Goal: Information Seeking & Learning: Learn about a topic

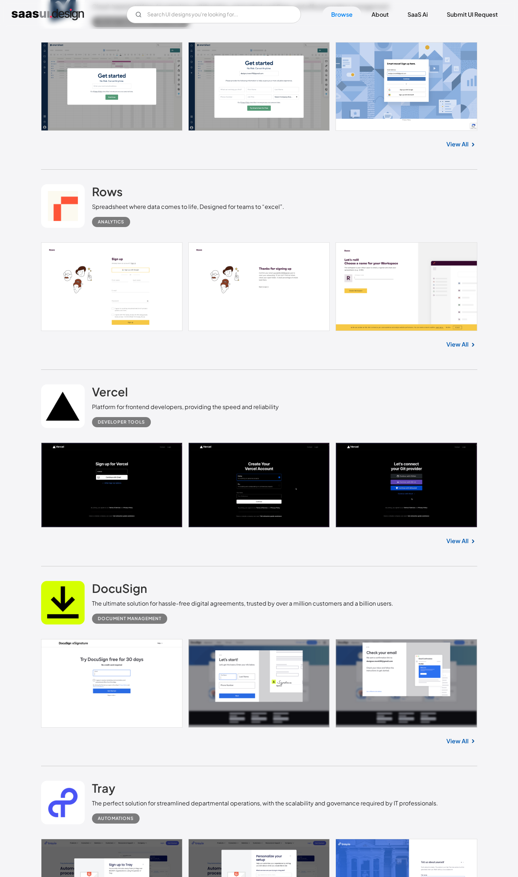
scroll to position [745, 0]
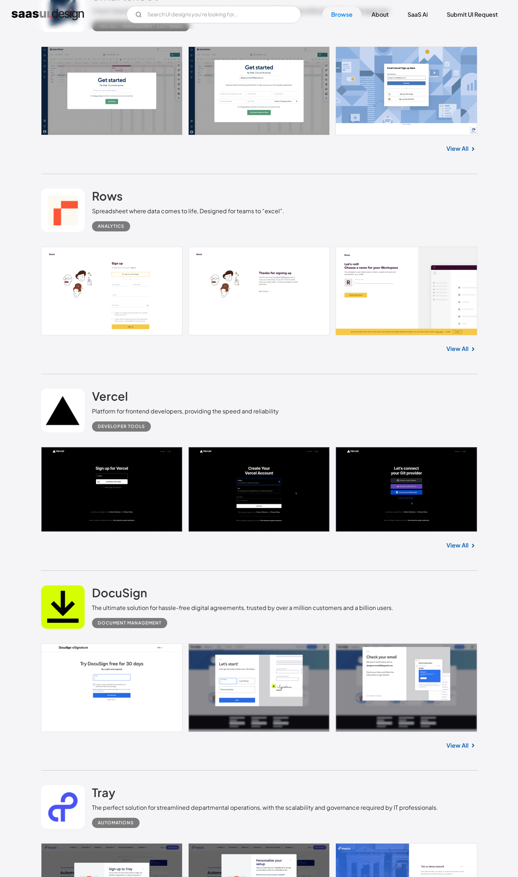
click at [103, 263] on link at bounding box center [259, 291] width 436 height 89
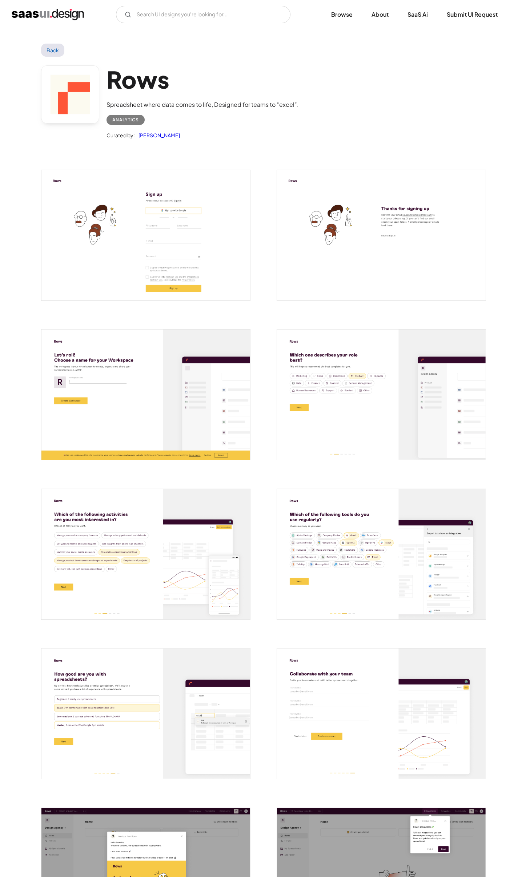
click at [124, 256] on img "open lightbox" at bounding box center [145, 235] width 209 height 130
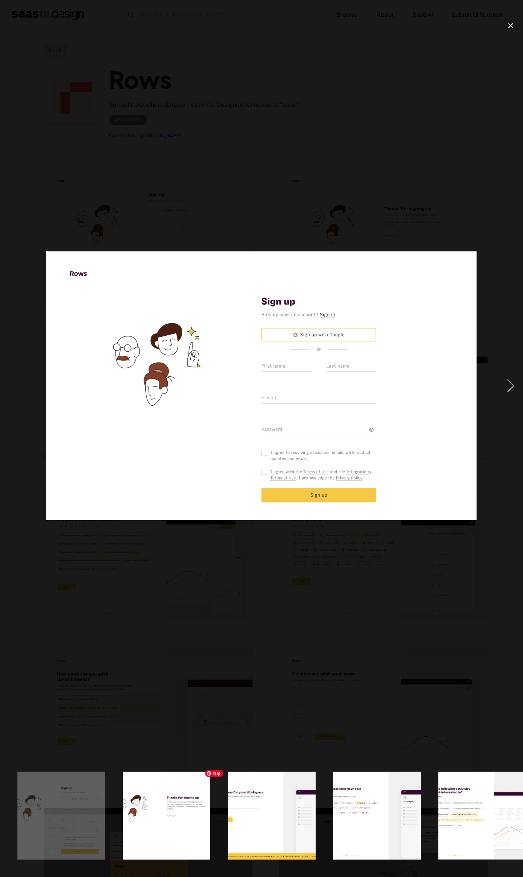
click at [231, 825] on img "show item 3 of 23" at bounding box center [272, 816] width 140 height 88
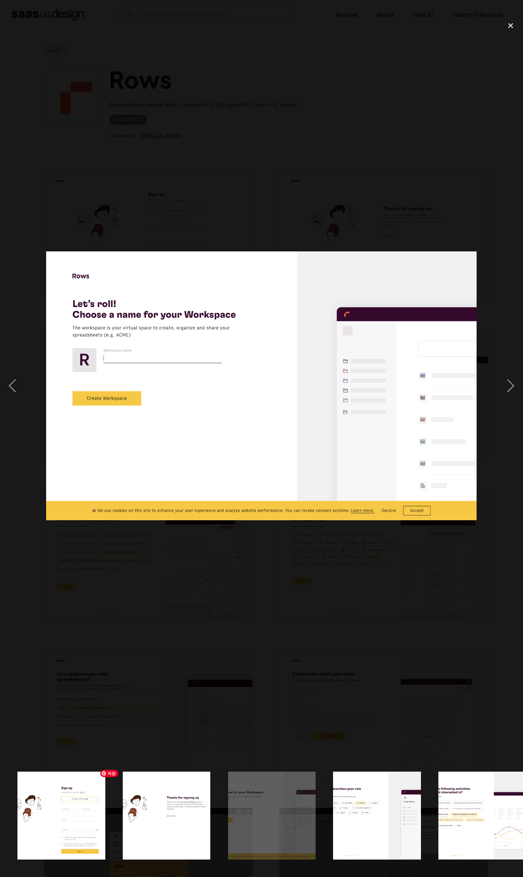
click at [188, 836] on img "show item 2 of 23" at bounding box center [166, 816] width 140 height 88
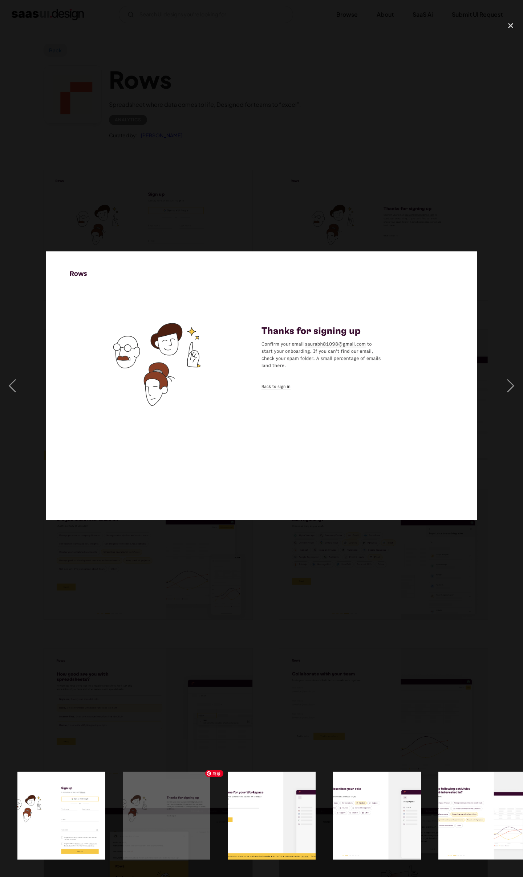
click at [383, 819] on img "show item 4 of 23" at bounding box center [377, 816] width 140 height 88
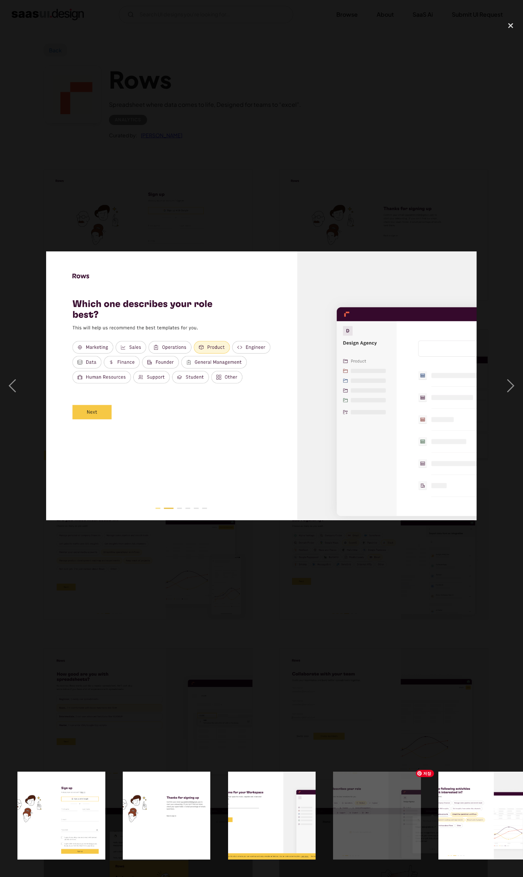
click at [444, 818] on img "show item 5 of 23" at bounding box center [482, 816] width 140 height 88
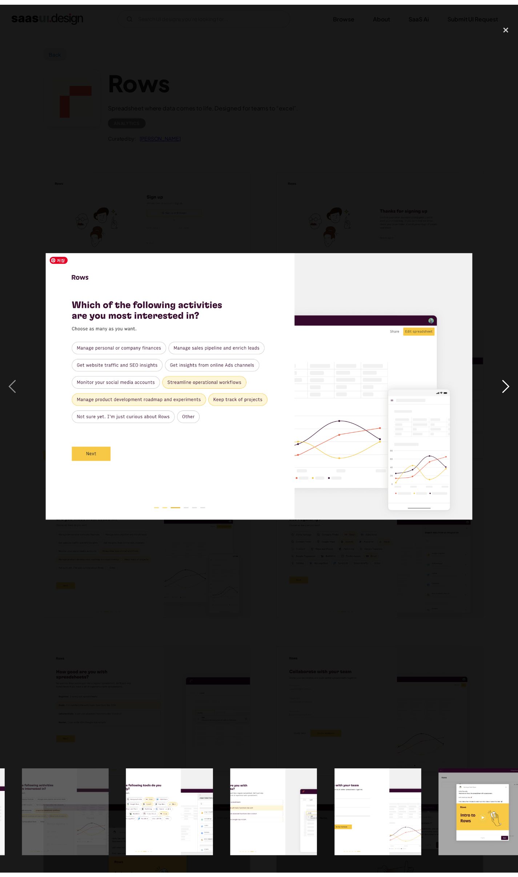
scroll to position [0, 430]
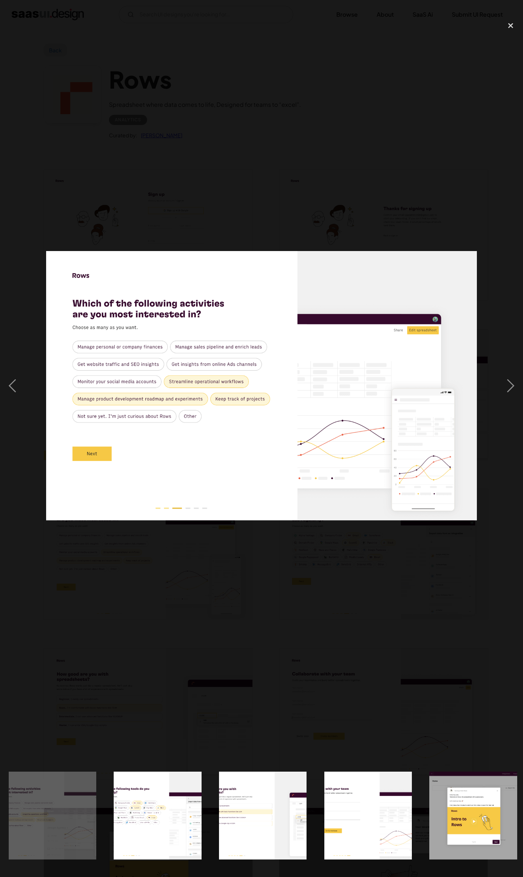
click at [507, 9] on div at bounding box center [261, 438] width 523 height 877
click at [510, 28] on div "close lightbox" at bounding box center [511, 25] width 25 height 16
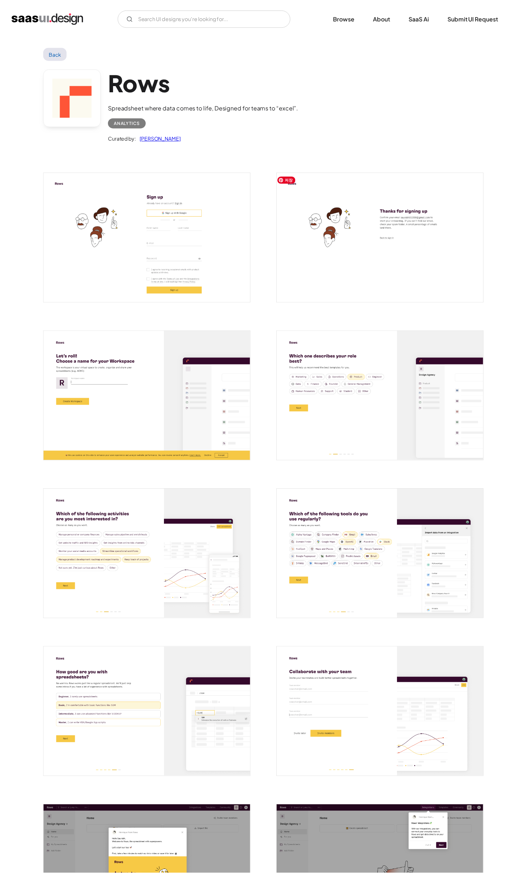
scroll to position [0, 0]
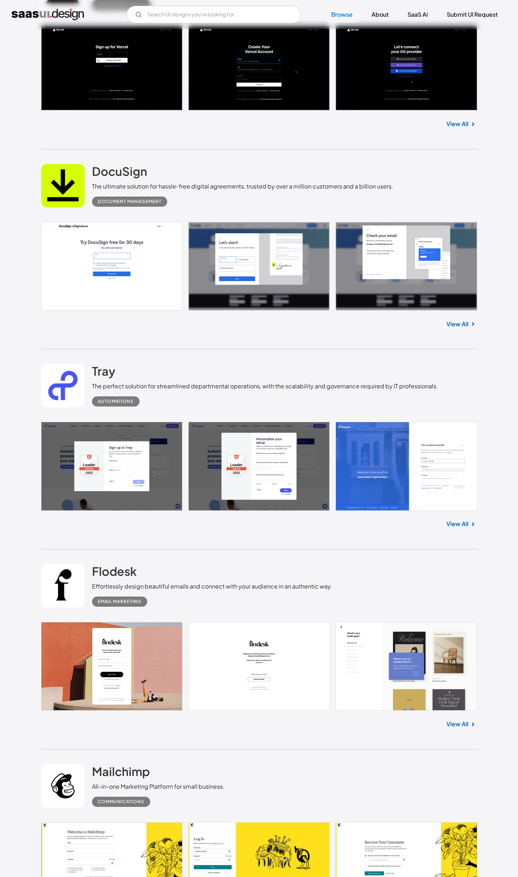
scroll to position [1561, 0]
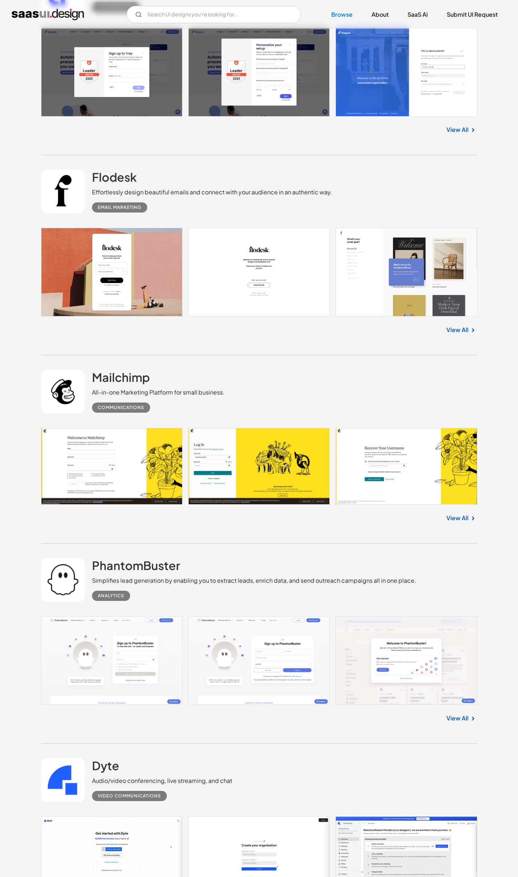
click at [127, 480] on link at bounding box center [259, 466] width 436 height 77
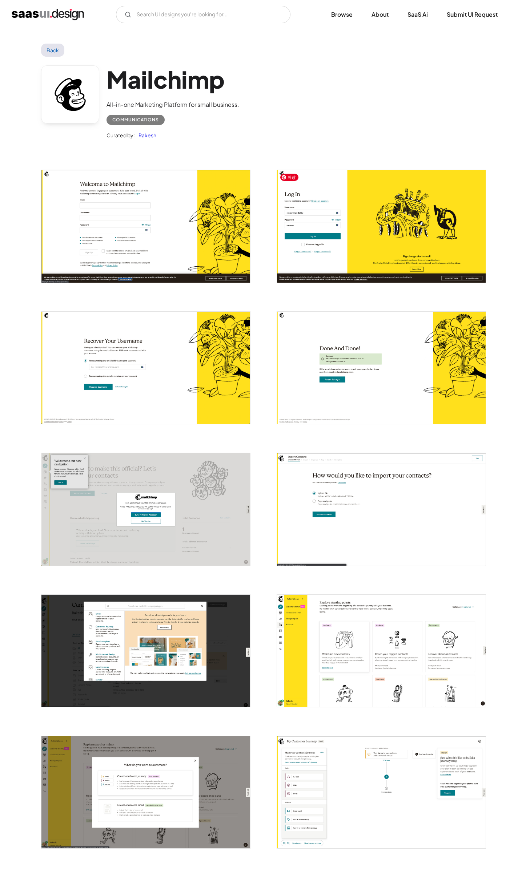
click at [273, 238] on div at bounding box center [377, 221] width 218 height 141
click at [101, 251] on img "open lightbox" at bounding box center [145, 226] width 209 height 112
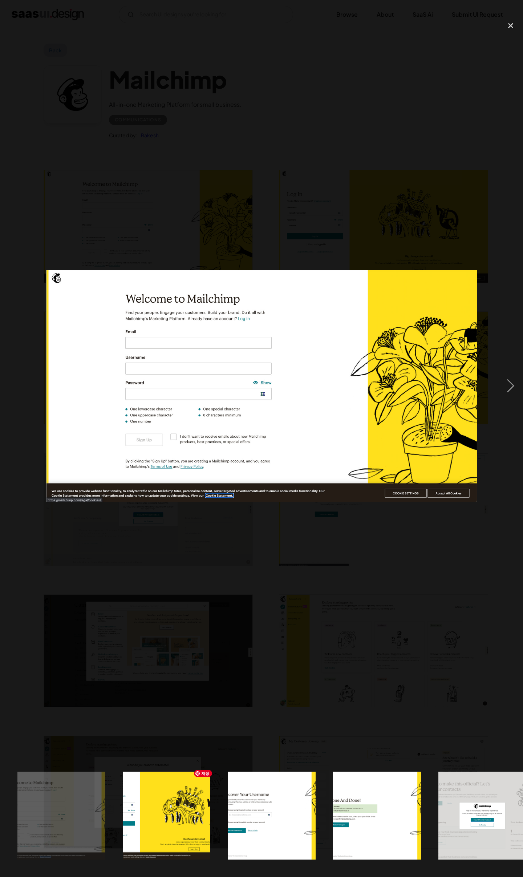
click at [292, 826] on img "show item 3 of 25" at bounding box center [271, 816] width 163 height 88
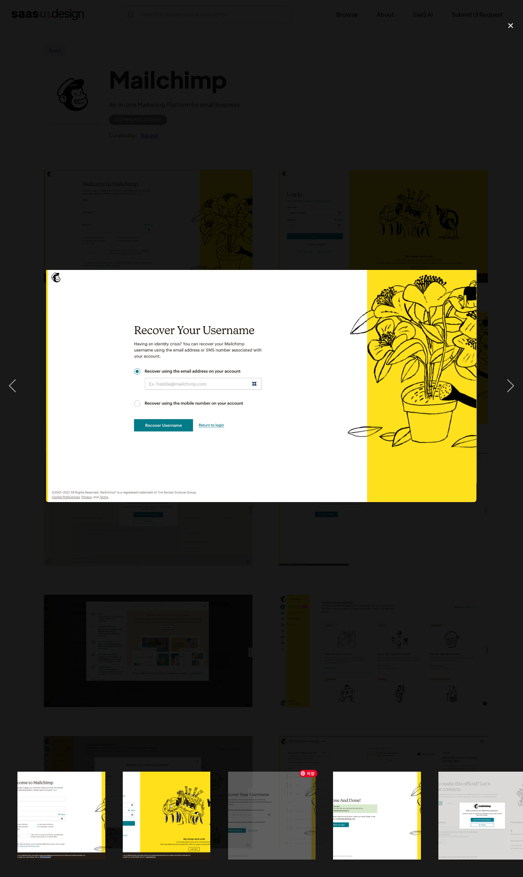
click at [377, 831] on img "show item 4 of 25" at bounding box center [377, 816] width 163 height 88
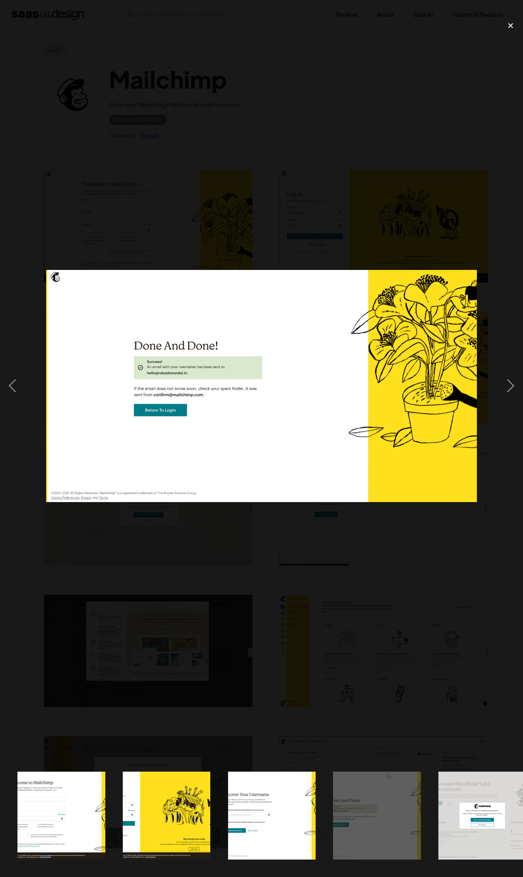
click at [379, 638] on div at bounding box center [261, 385] width 523 height 737
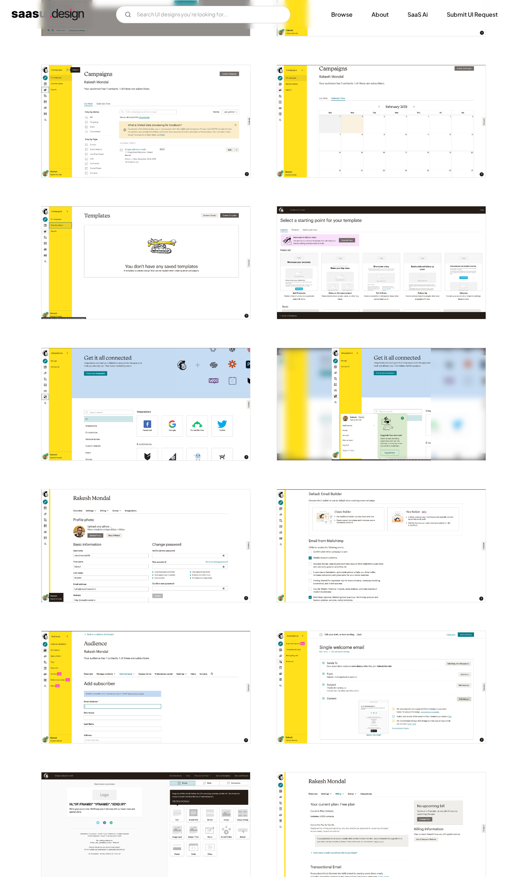
scroll to position [1365, 0]
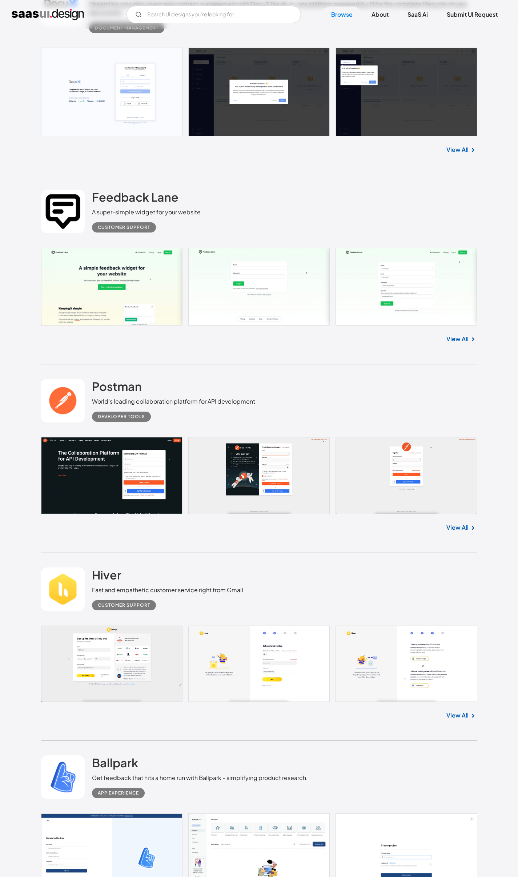
scroll to position [2807, 0]
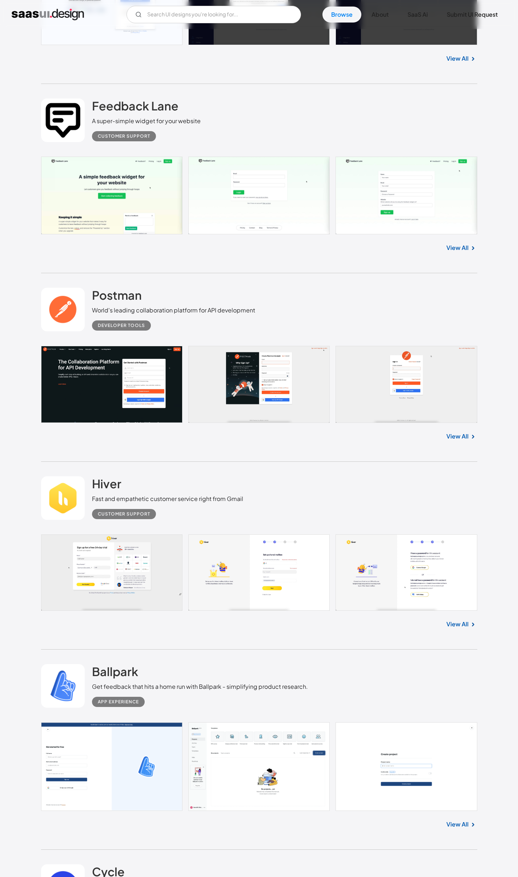
click at [237, 535] on link at bounding box center [259, 573] width 436 height 76
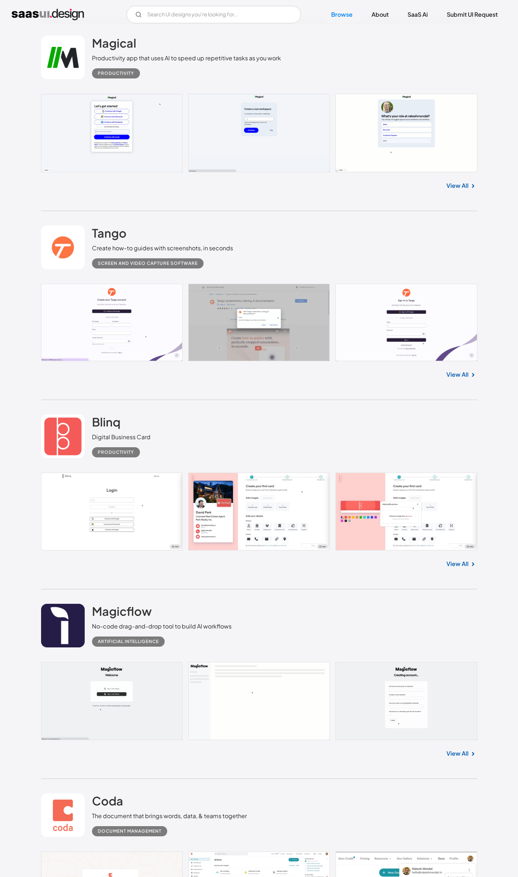
scroll to position [4430, 0]
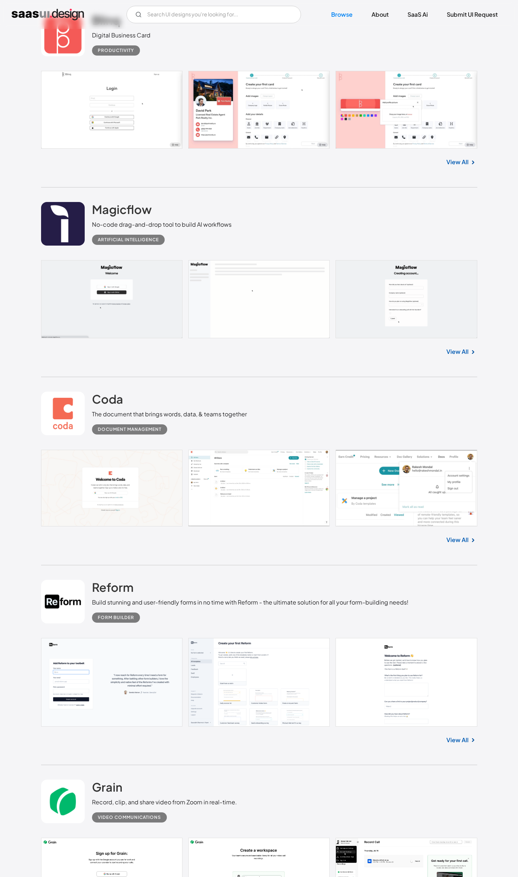
click at [140, 638] on link at bounding box center [259, 682] width 436 height 89
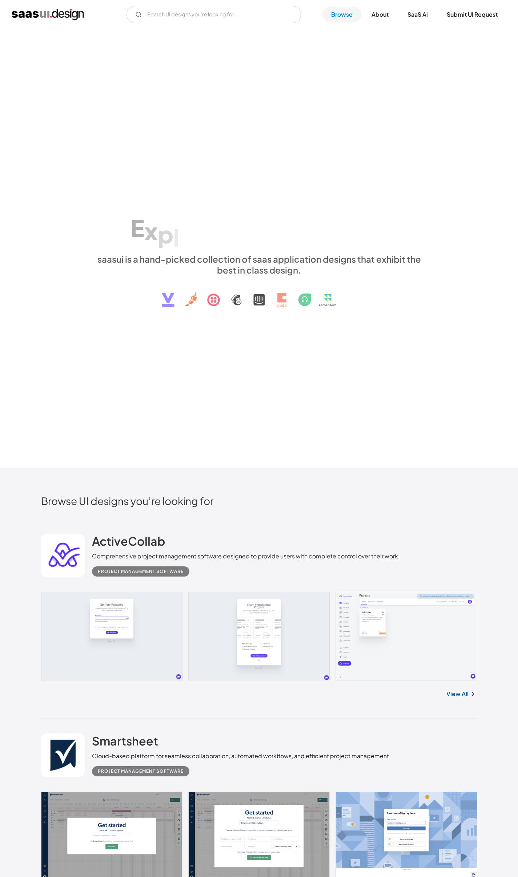
scroll to position [4430, 0]
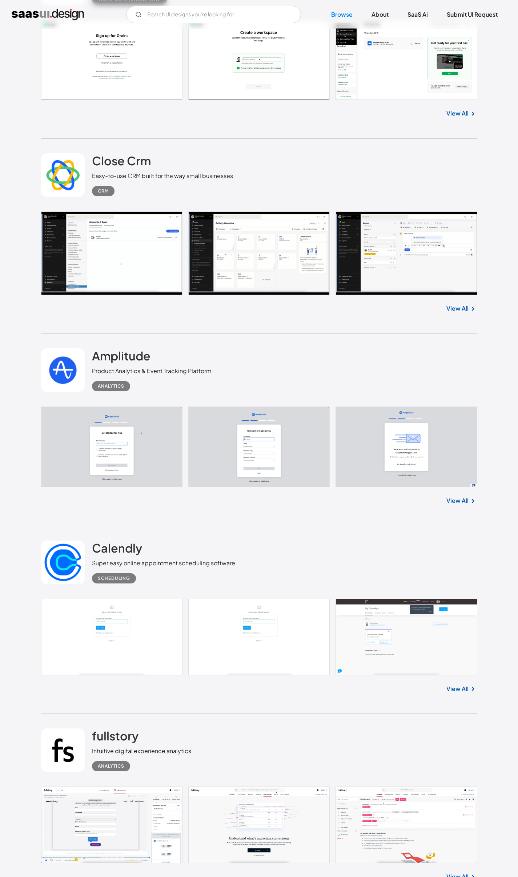
scroll to position [5335, 0]
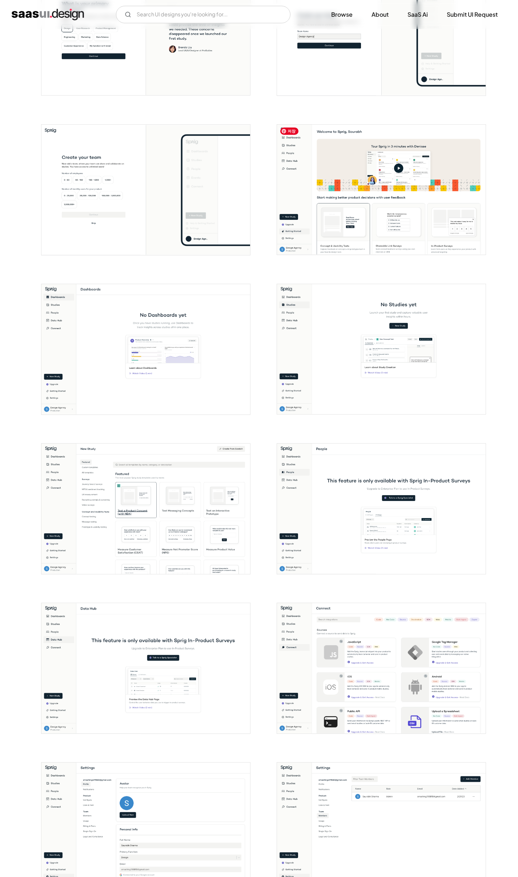
scroll to position [408, 0]
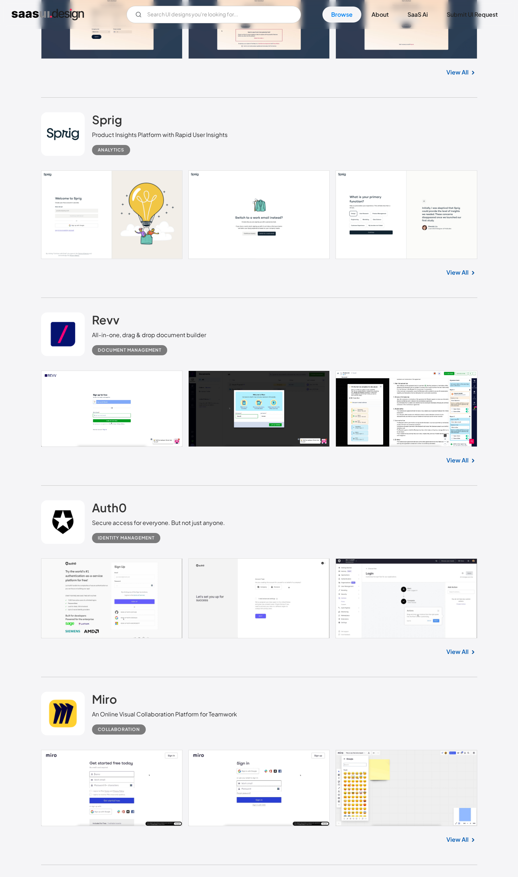
scroll to position [6681, 0]
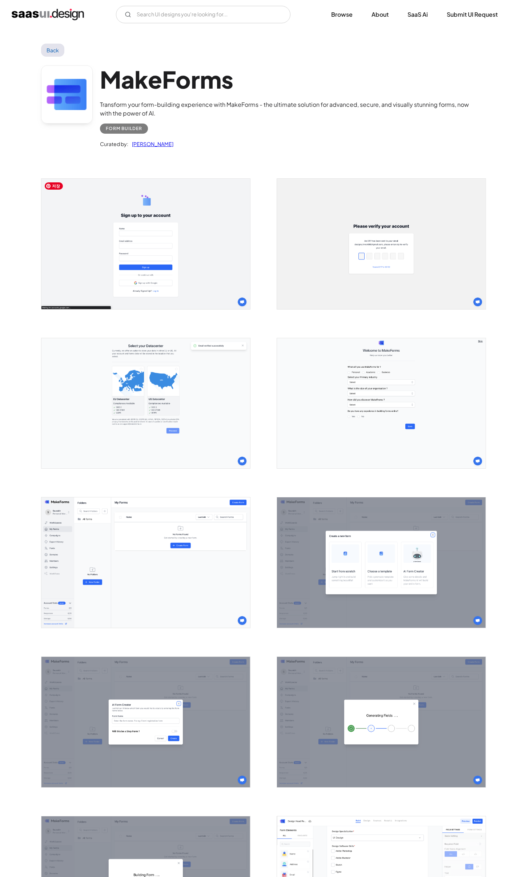
click at [210, 232] on img "open lightbox" at bounding box center [145, 244] width 209 height 130
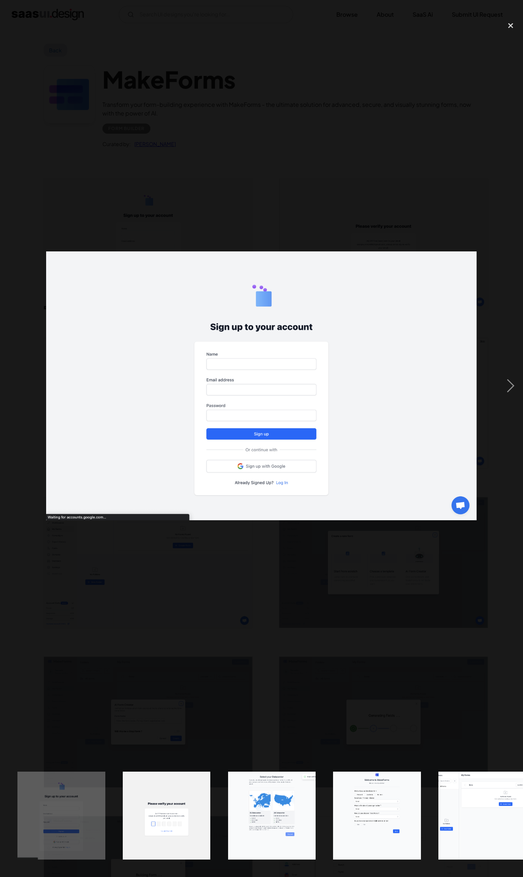
click at [425, 648] on div at bounding box center [261, 385] width 523 height 737
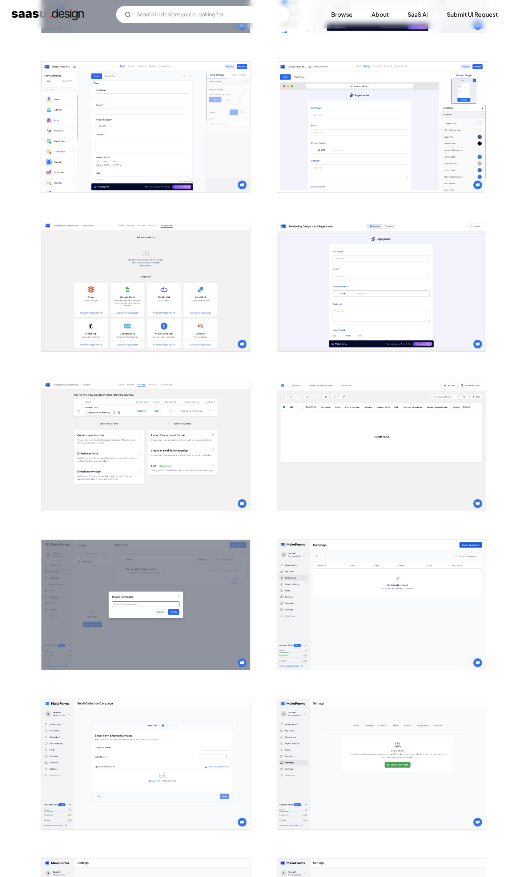
scroll to position [1101, 0]
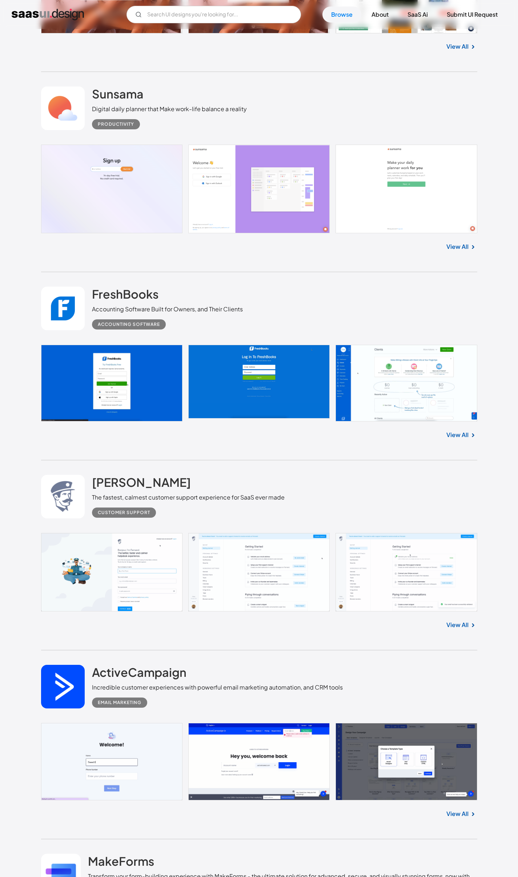
scroll to position [8591, 0]
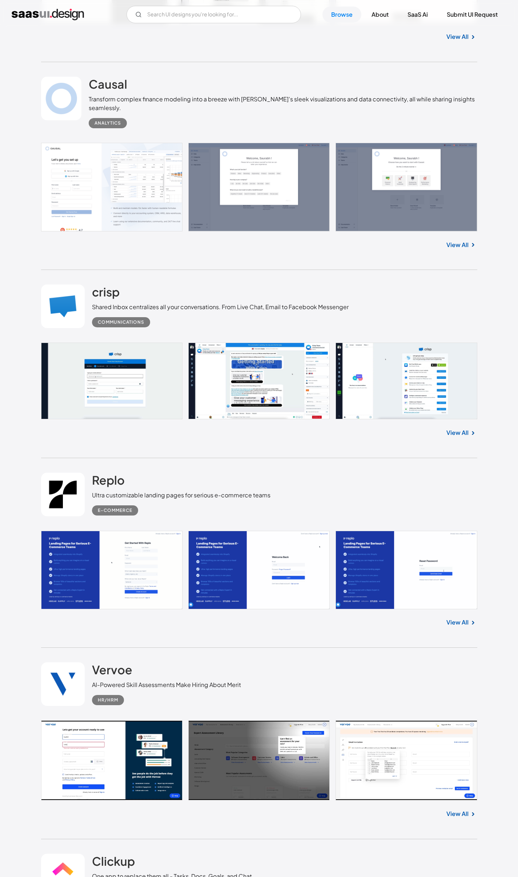
scroll to position [9778, 0]
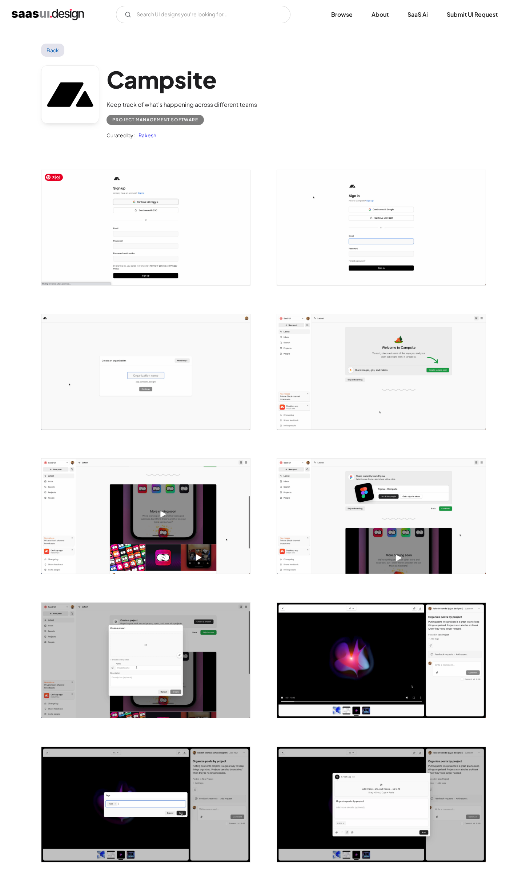
click at [170, 259] on img "open lightbox" at bounding box center [145, 227] width 209 height 115
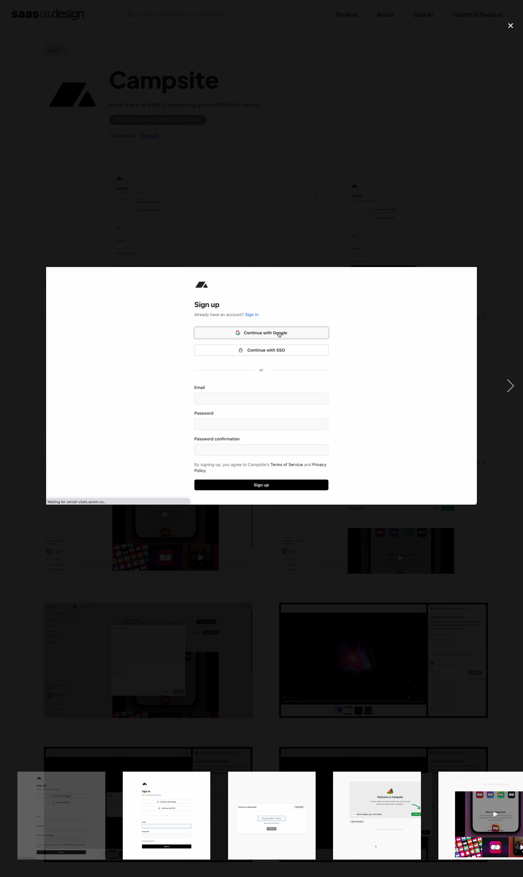
click at [184, 234] on div at bounding box center [261, 385] width 523 height 737
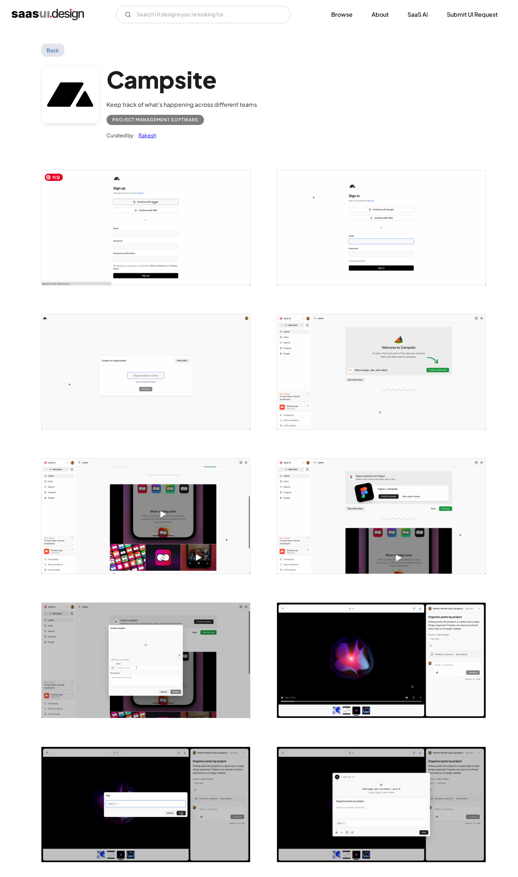
click at [184, 235] on img "open lightbox" at bounding box center [145, 227] width 209 height 115
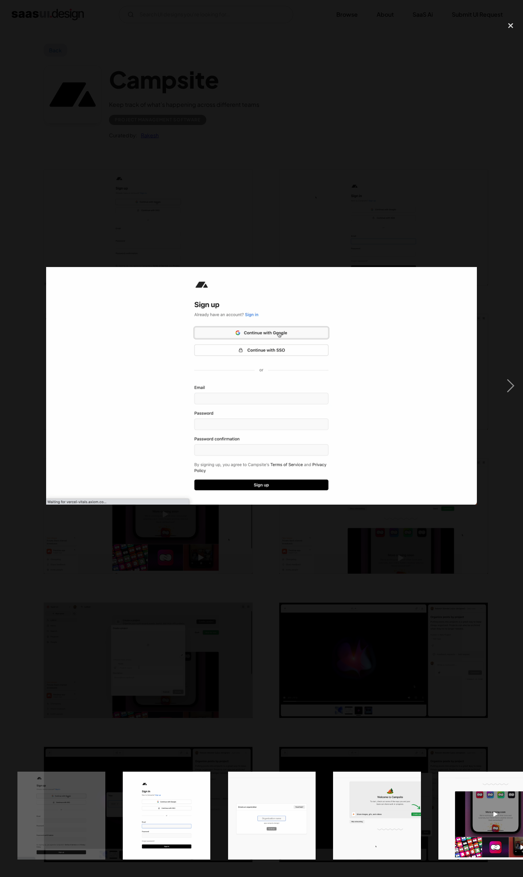
click at [184, 235] on div at bounding box center [261, 385] width 523 height 737
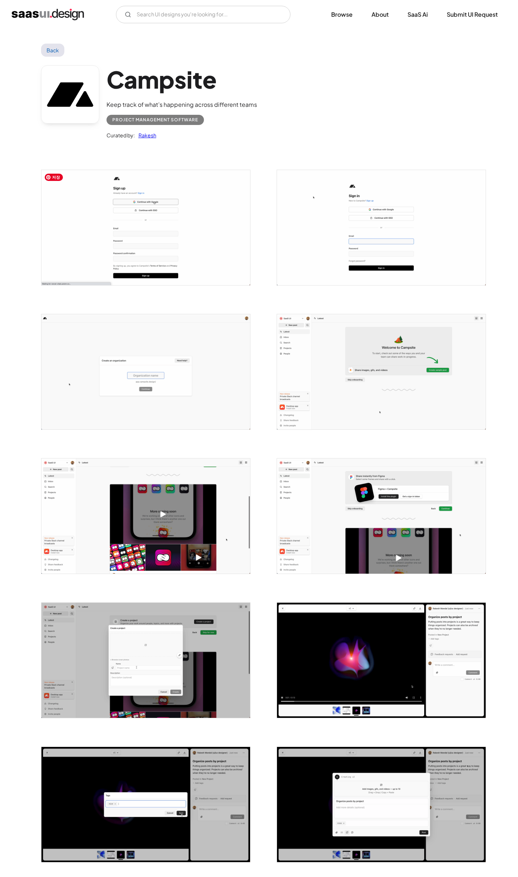
click at [174, 269] on img "open lightbox" at bounding box center [145, 227] width 209 height 115
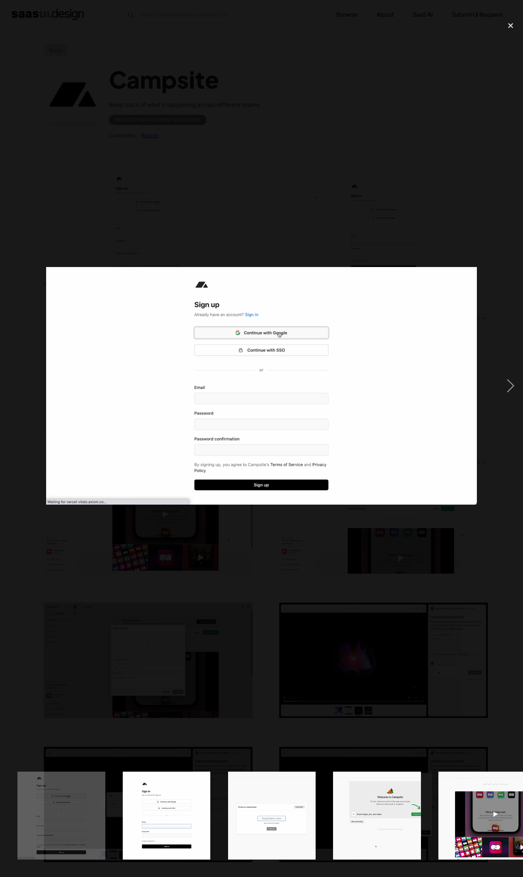
click at [201, 226] on div at bounding box center [261, 385] width 523 height 737
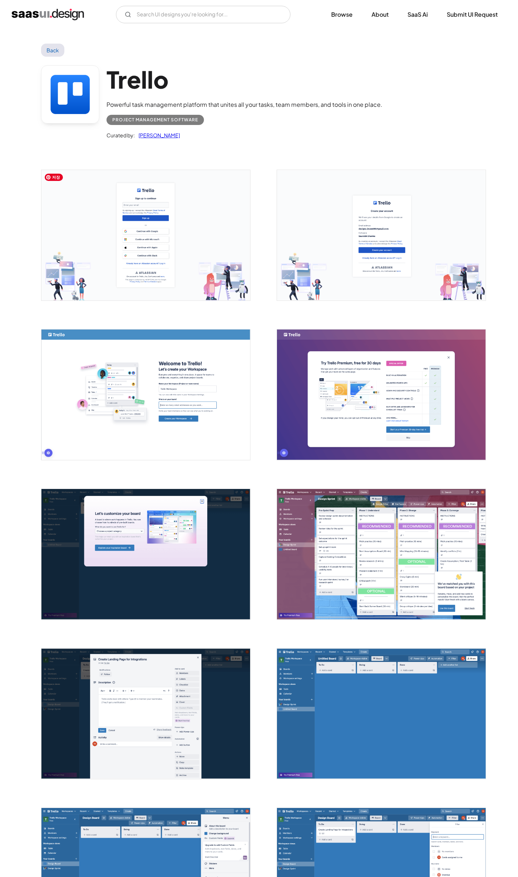
click at [167, 291] on img "open lightbox" at bounding box center [145, 235] width 209 height 130
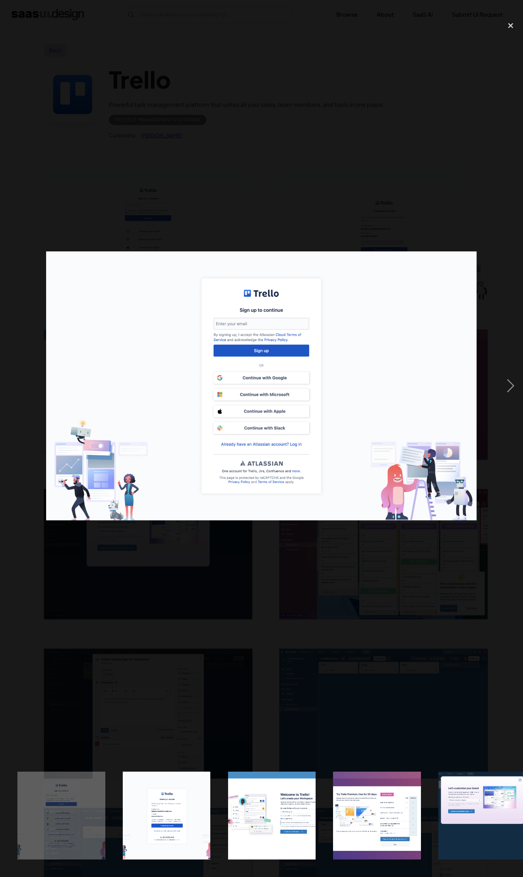
click at [299, 559] on div at bounding box center [261, 385] width 523 height 737
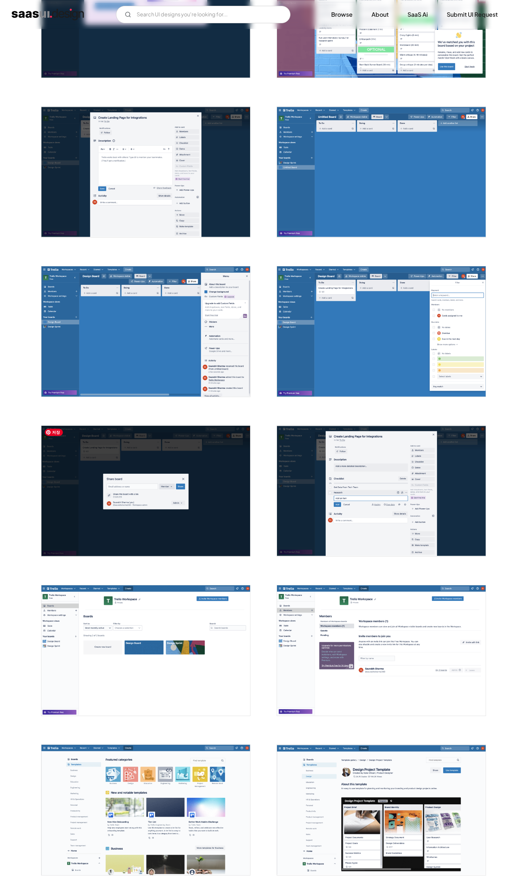
scroll to position [585, 0]
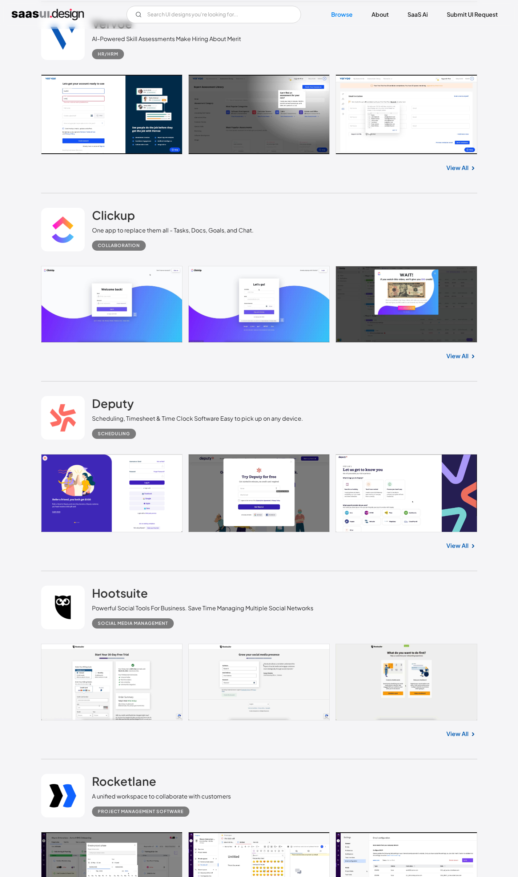
scroll to position [11012, 0]
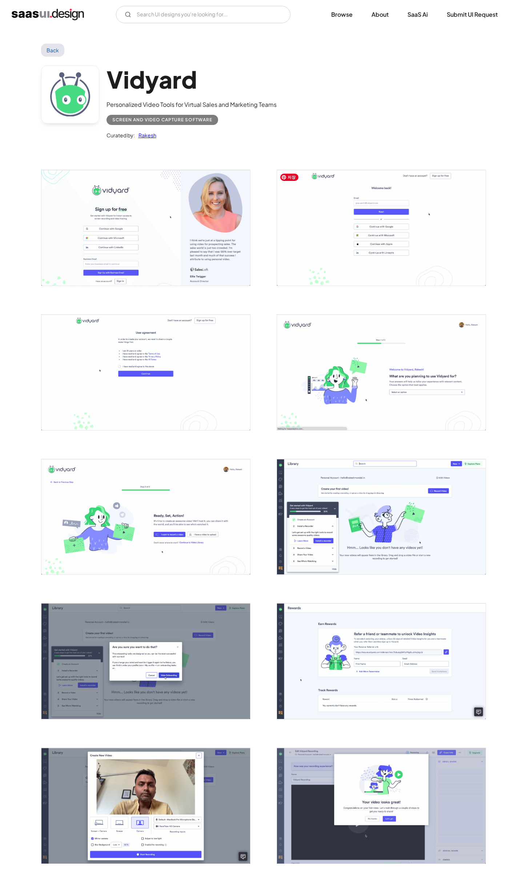
click at [384, 227] on img "open lightbox" at bounding box center [381, 228] width 209 height 116
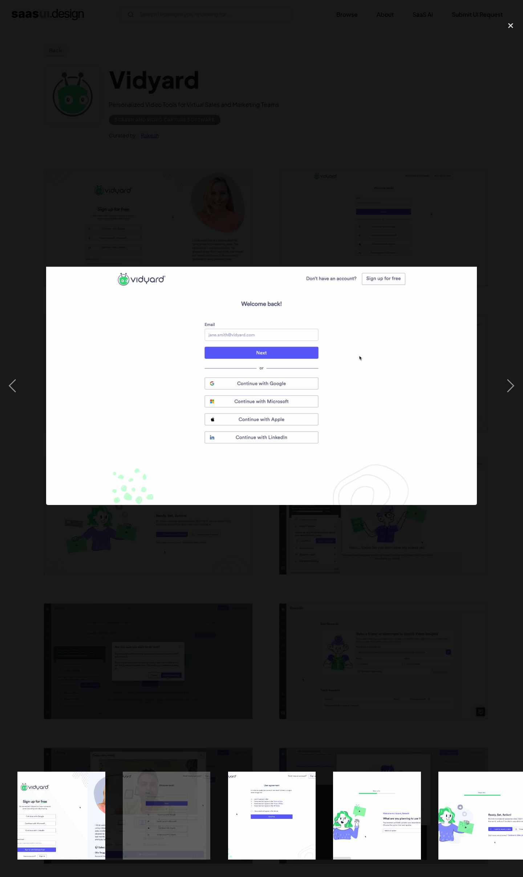
click at [321, 590] on div at bounding box center [261, 385] width 523 height 737
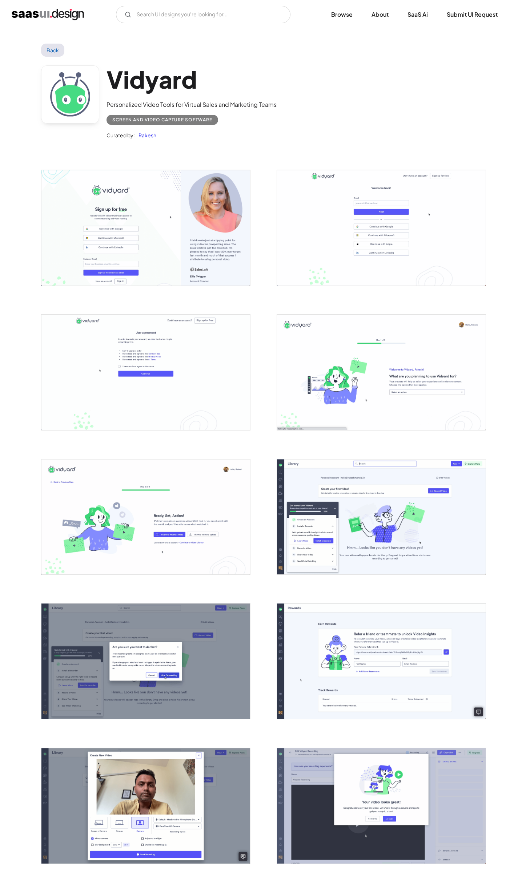
scroll to position [603, 0]
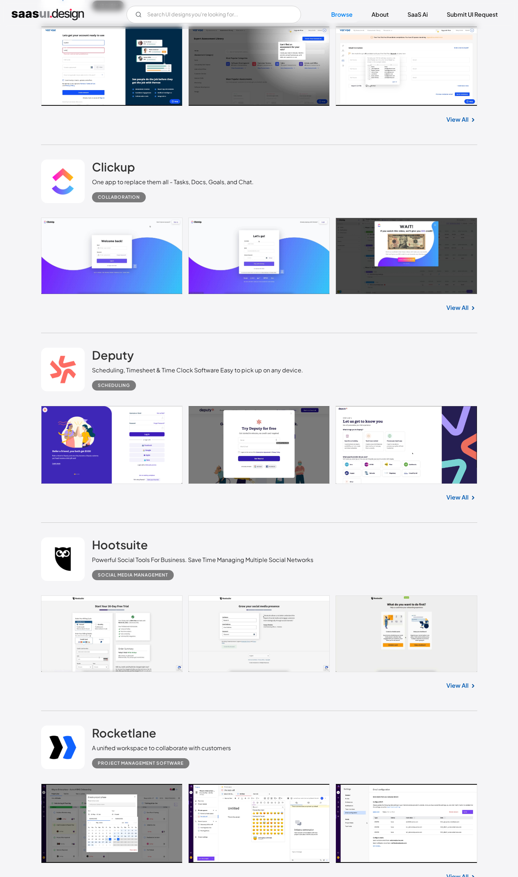
scroll to position [10278, 0]
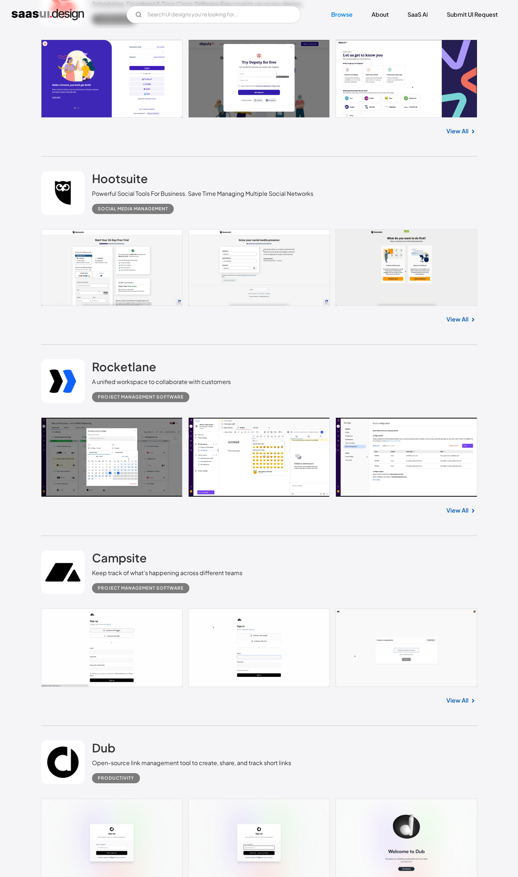
scroll to position [10680, 0]
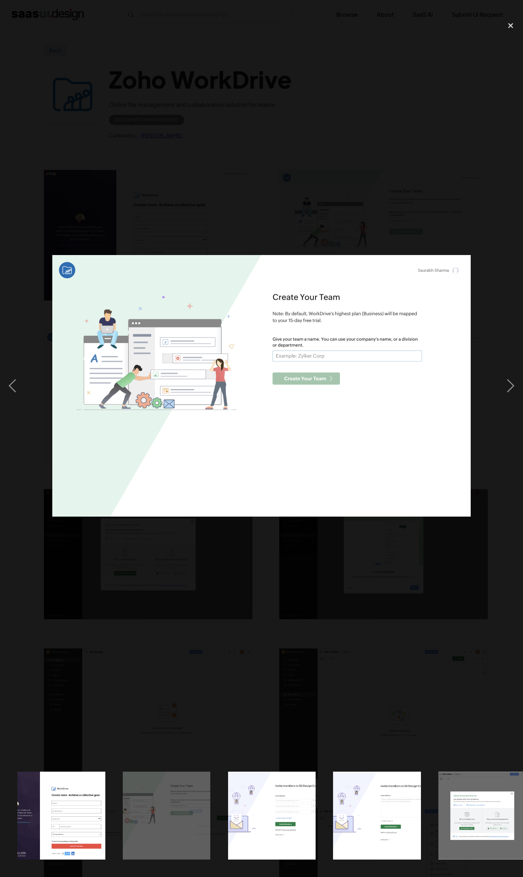
click at [405, 201] on div at bounding box center [261, 385] width 523 height 737
